Goal: Information Seeking & Learning: Compare options

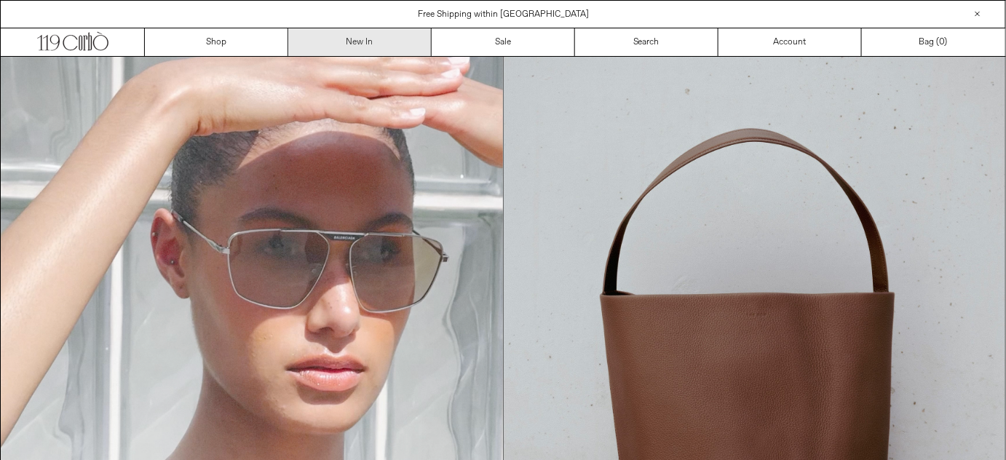
click at [371, 35] on link "New In" at bounding box center [359, 42] width 143 height 28
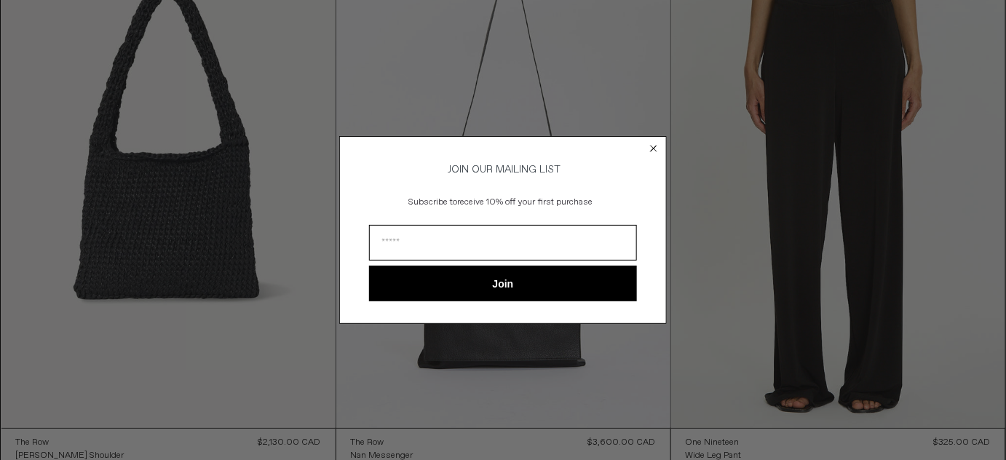
click at [655, 141] on circle "Close dialog" at bounding box center [654, 148] width 14 height 14
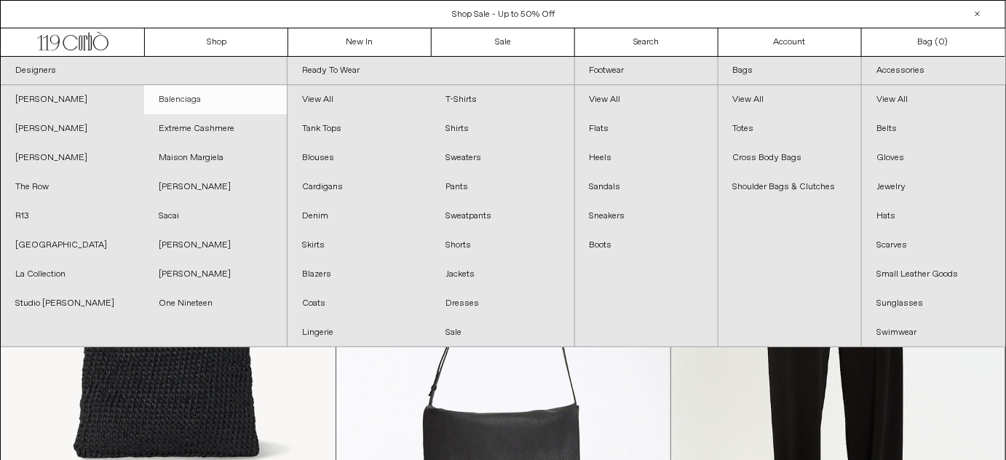
click at [188, 100] on link "Balenciaga" at bounding box center [215, 99] width 143 height 29
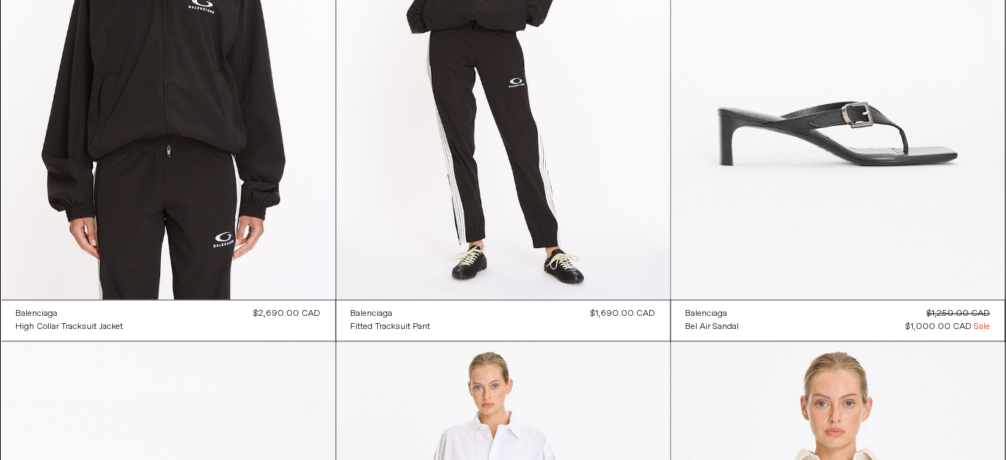
scroll to position [2462, 0]
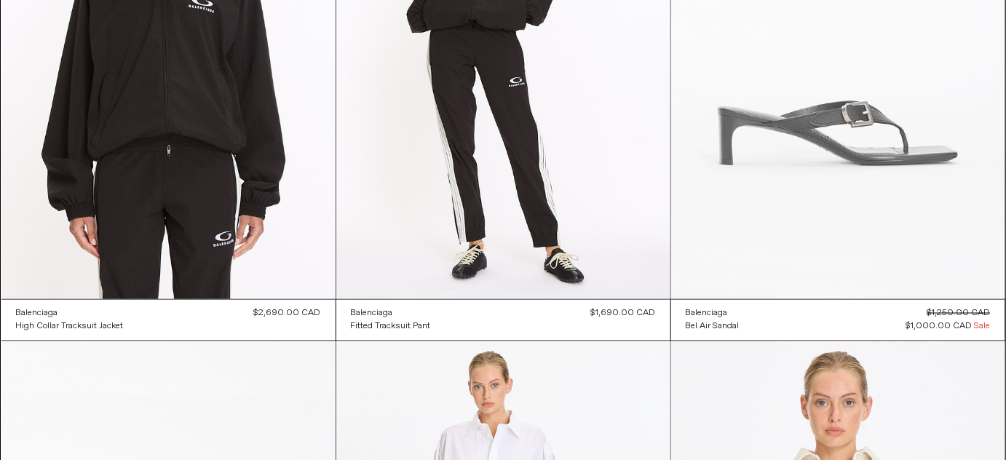
click at [861, 181] on at bounding box center [838, 49] width 334 height 502
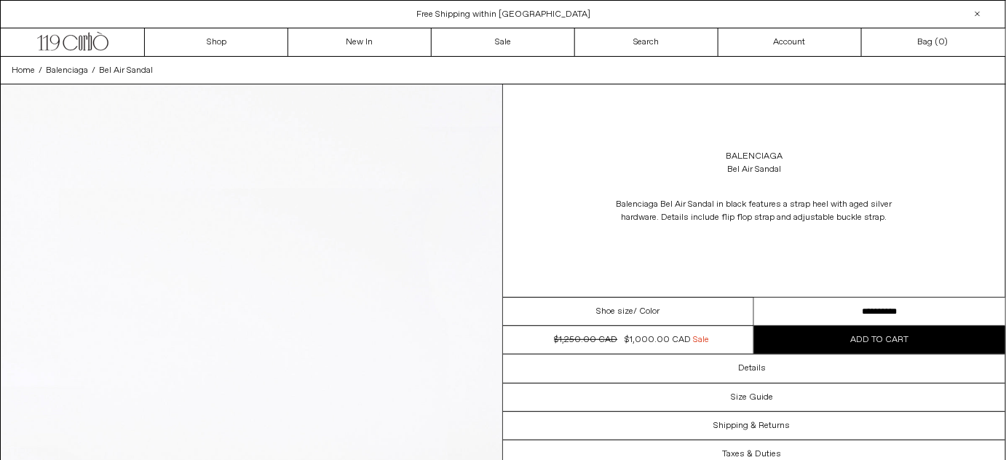
click at [903, 304] on select "**********" at bounding box center [879, 312] width 251 height 28
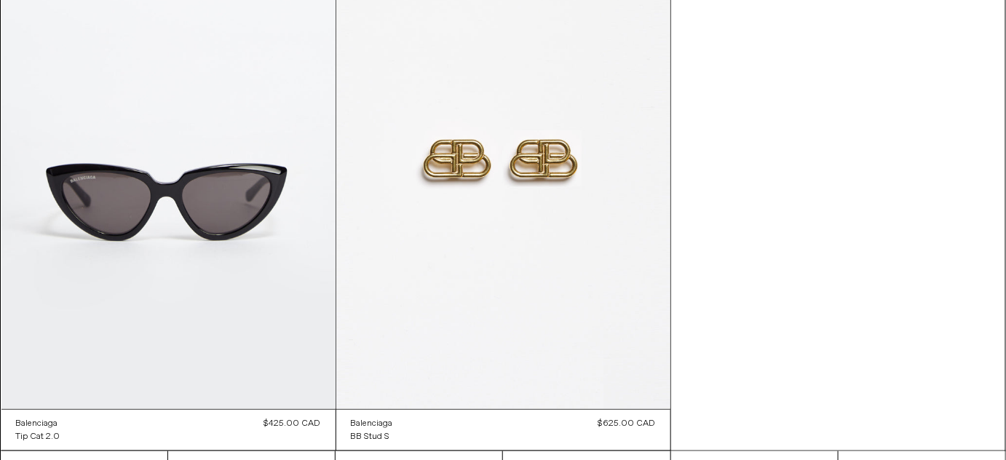
scroll to position [13249, 0]
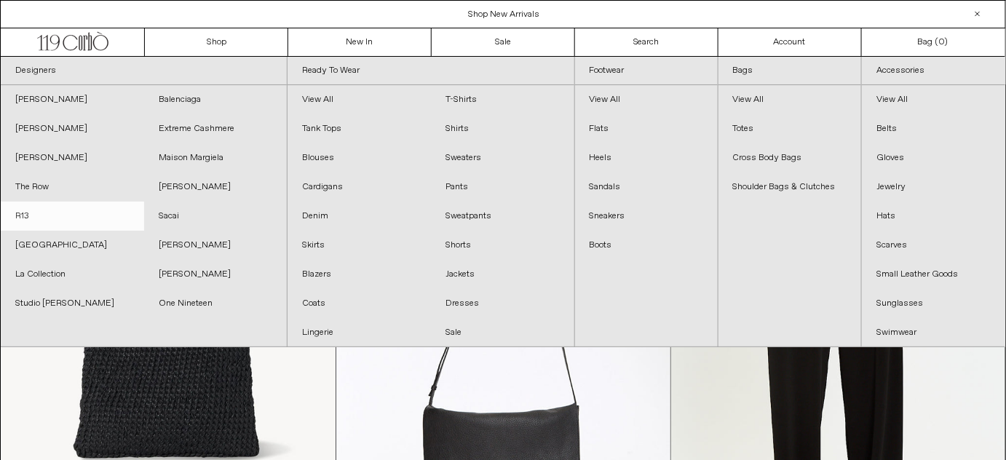
click at [49, 210] on link "R13" at bounding box center [72, 216] width 143 height 29
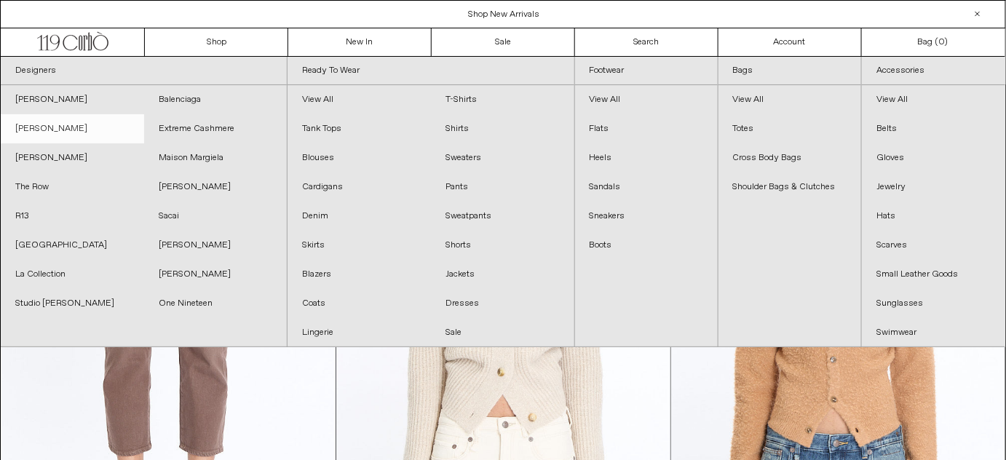
click at [69, 139] on link "[PERSON_NAME]" at bounding box center [72, 128] width 143 height 29
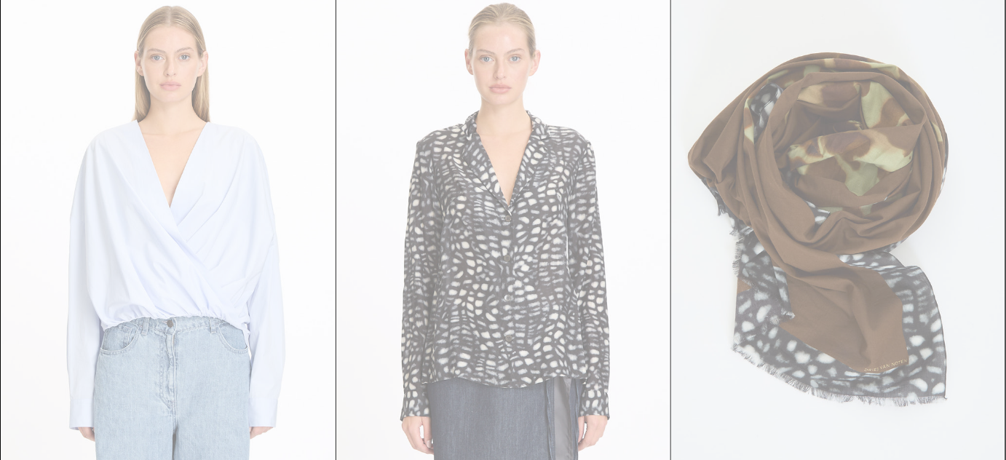
scroll to position [3999, 0]
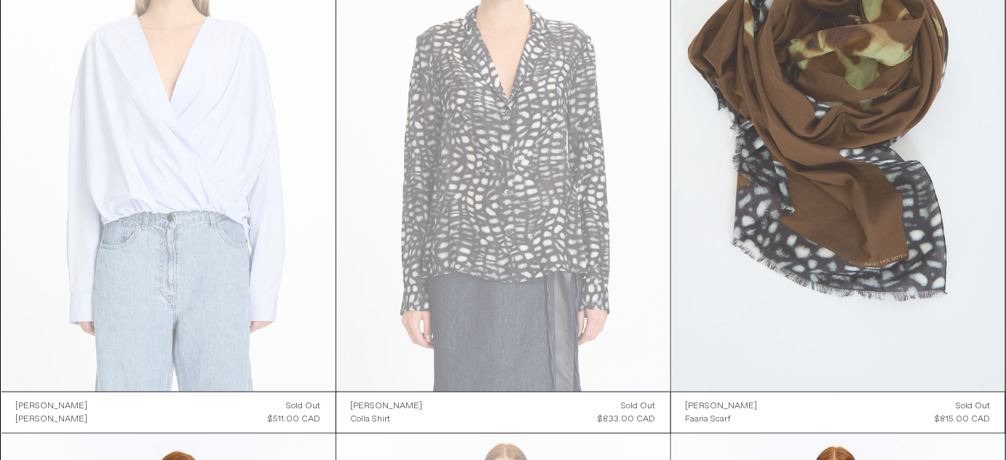
click at [881, 281] on at bounding box center [838, 142] width 334 height 502
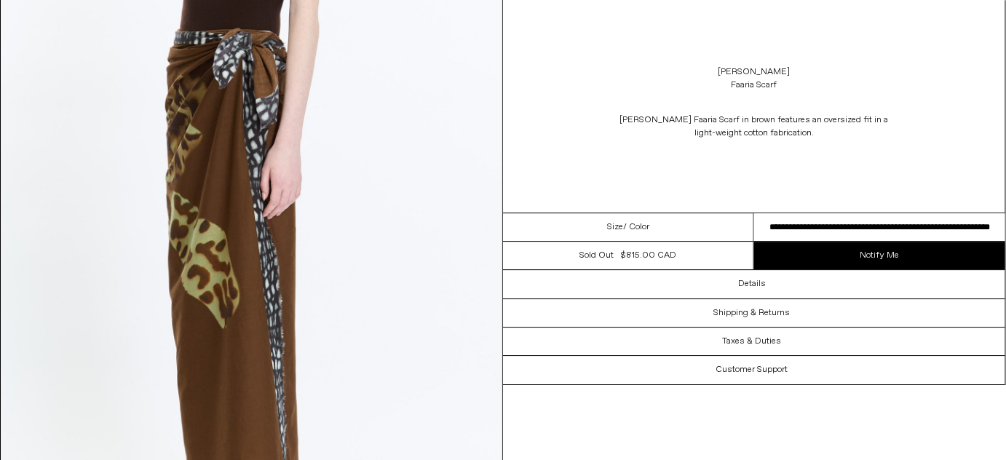
scroll to position [1376, 0]
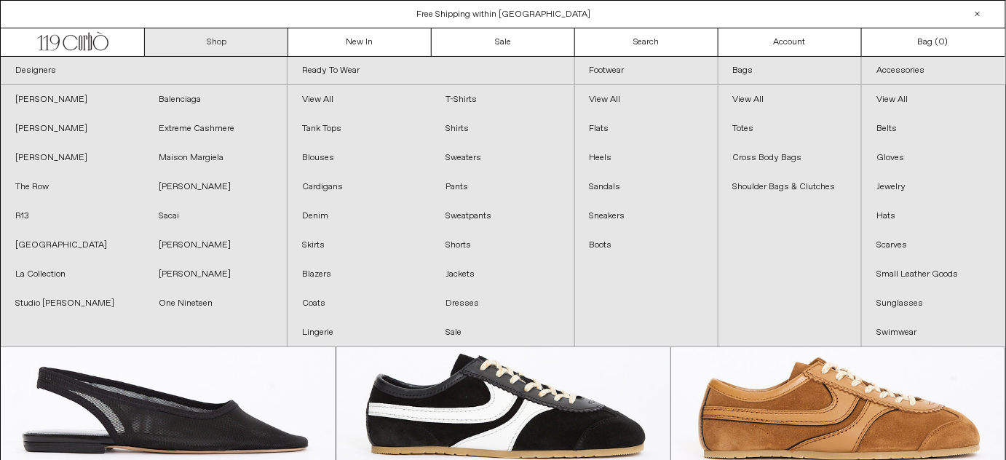
click at [228, 45] on link "Shop" at bounding box center [216, 42] width 143 height 28
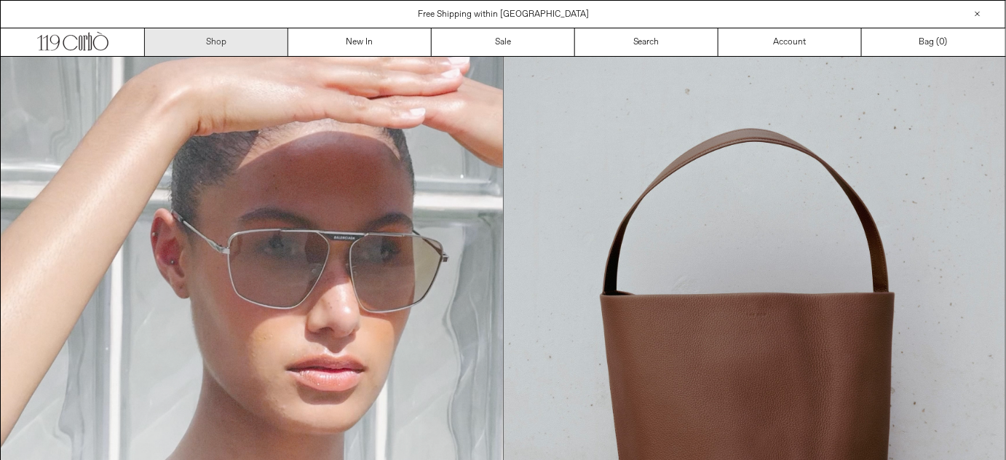
click at [213, 38] on link "Shop" at bounding box center [216, 42] width 143 height 28
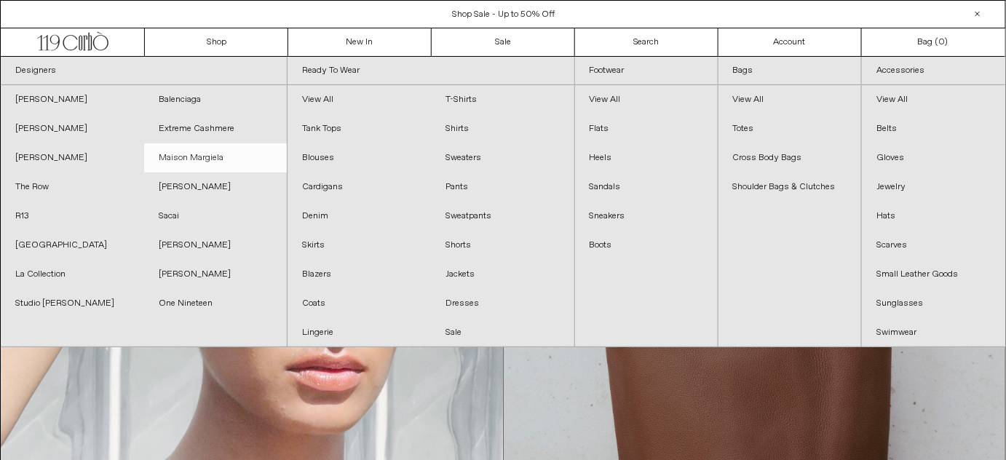
click at [194, 152] on link "Maison Margiela" at bounding box center [215, 157] width 143 height 29
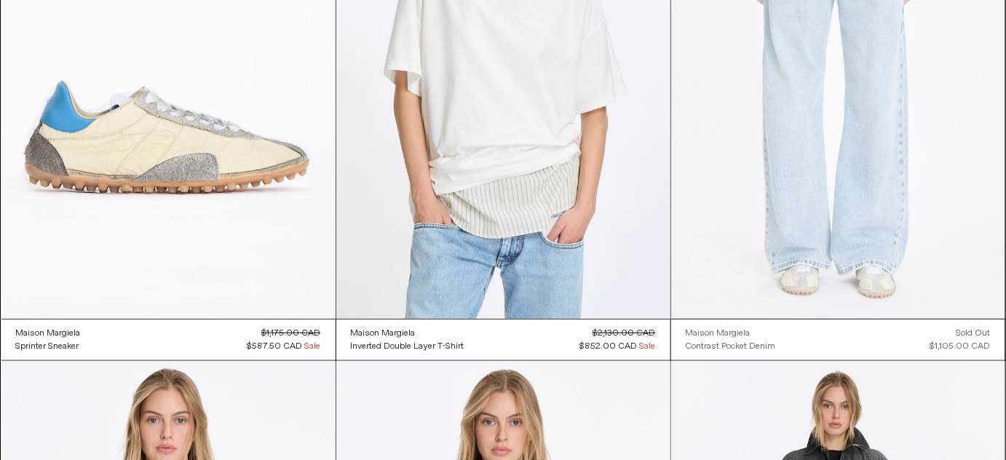
scroll to position [264, 0]
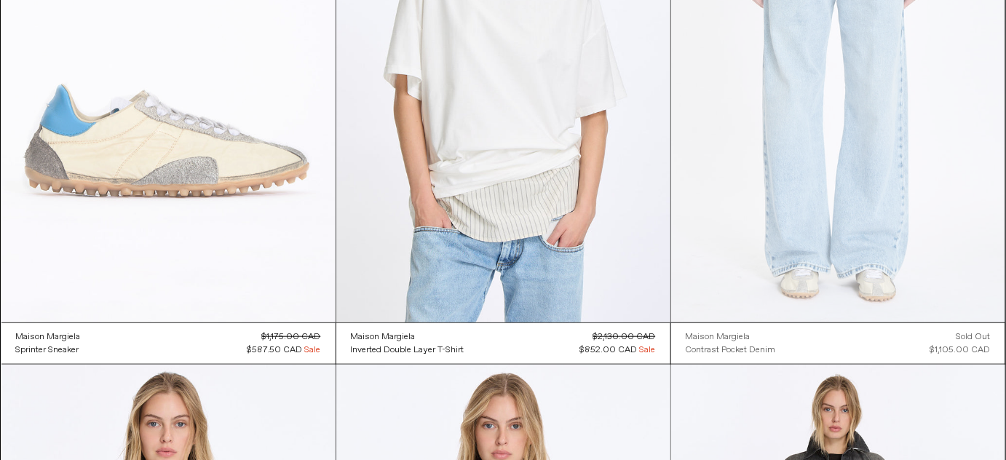
click at [205, 205] on at bounding box center [168, 72] width 334 height 502
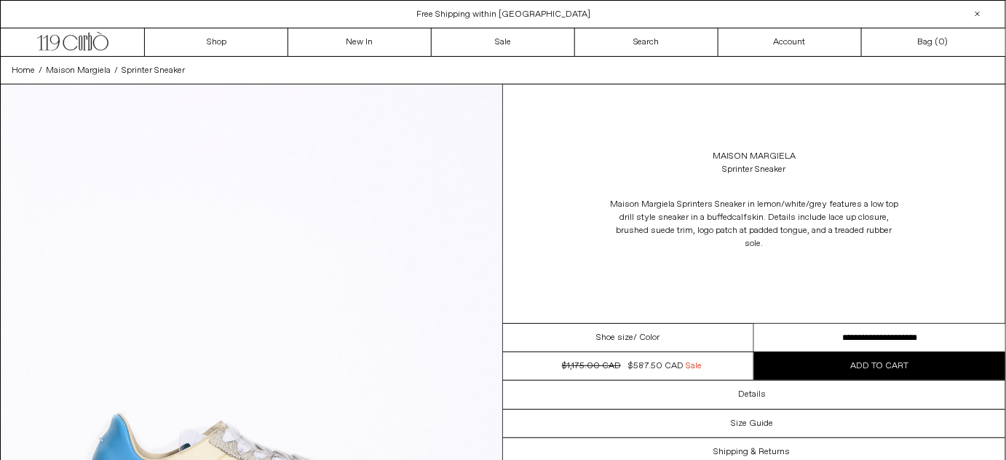
click at [963, 341] on select "**********" at bounding box center [879, 338] width 251 height 28
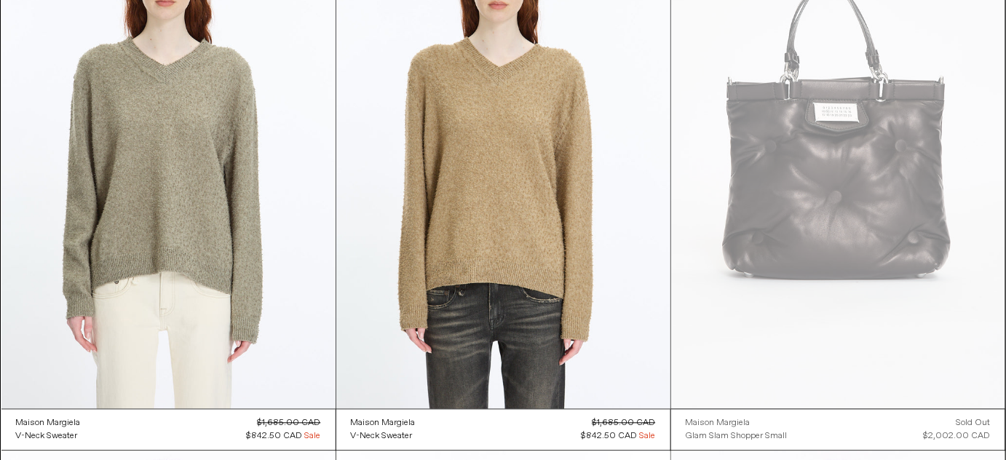
scroll to position [4548, 0]
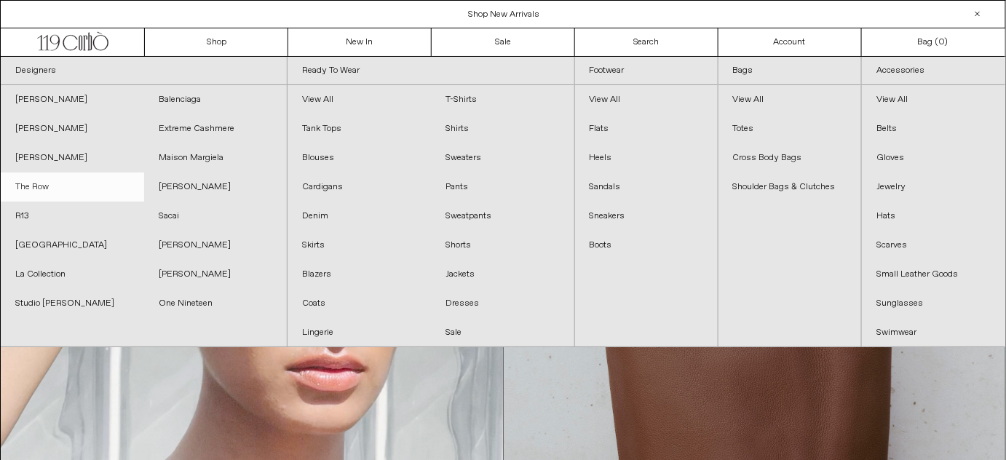
click at [15, 193] on link "The Row" at bounding box center [72, 187] width 143 height 29
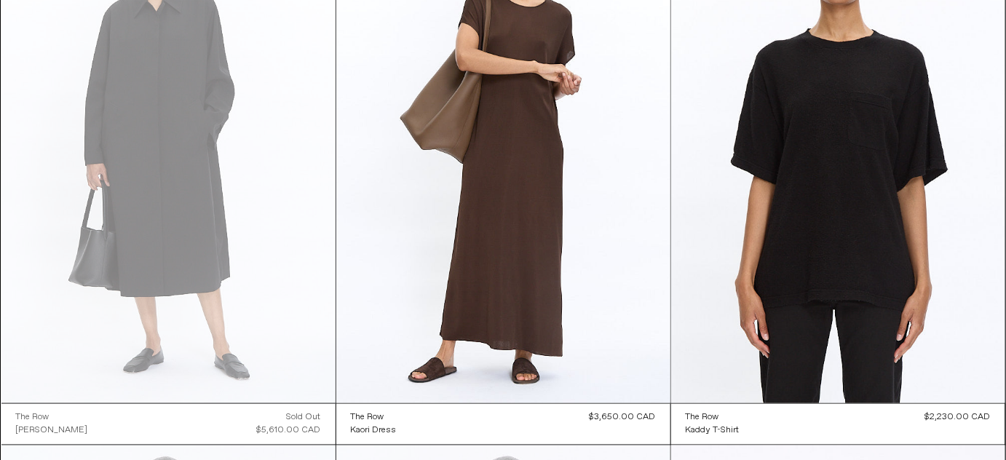
scroll to position [2382, 0]
